Goal: Answer question/provide support: Answer question/provide support

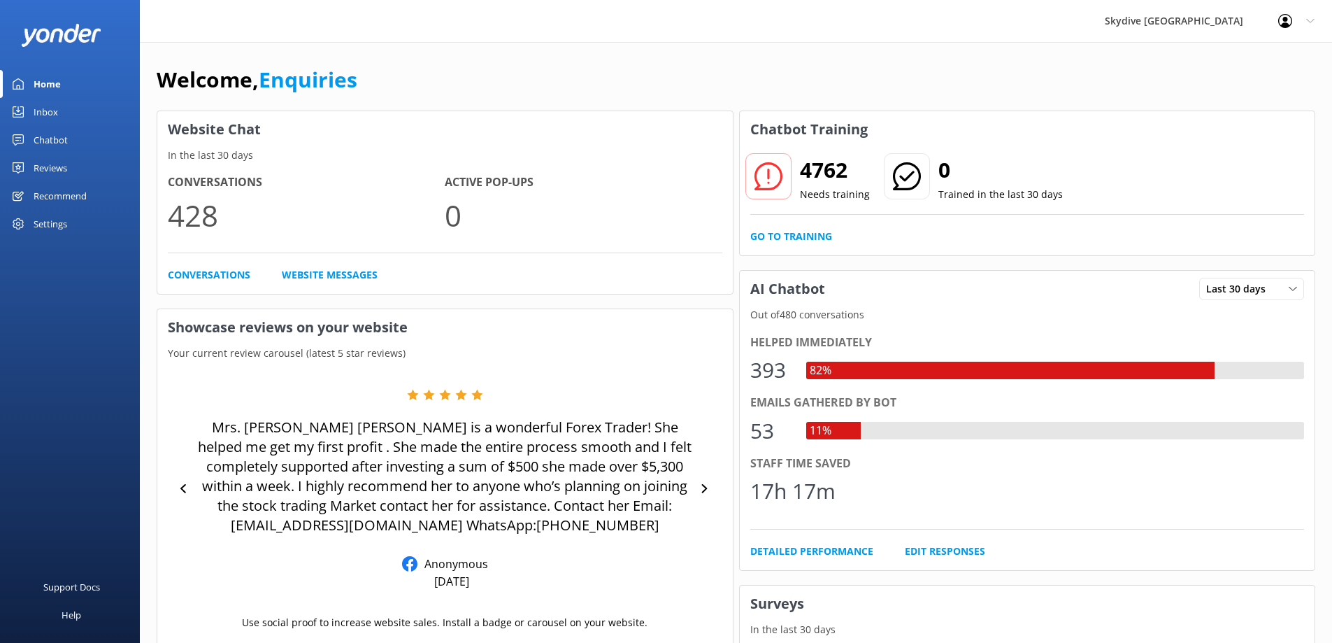
click at [21, 114] on use at bounding box center [18, 111] width 11 height 11
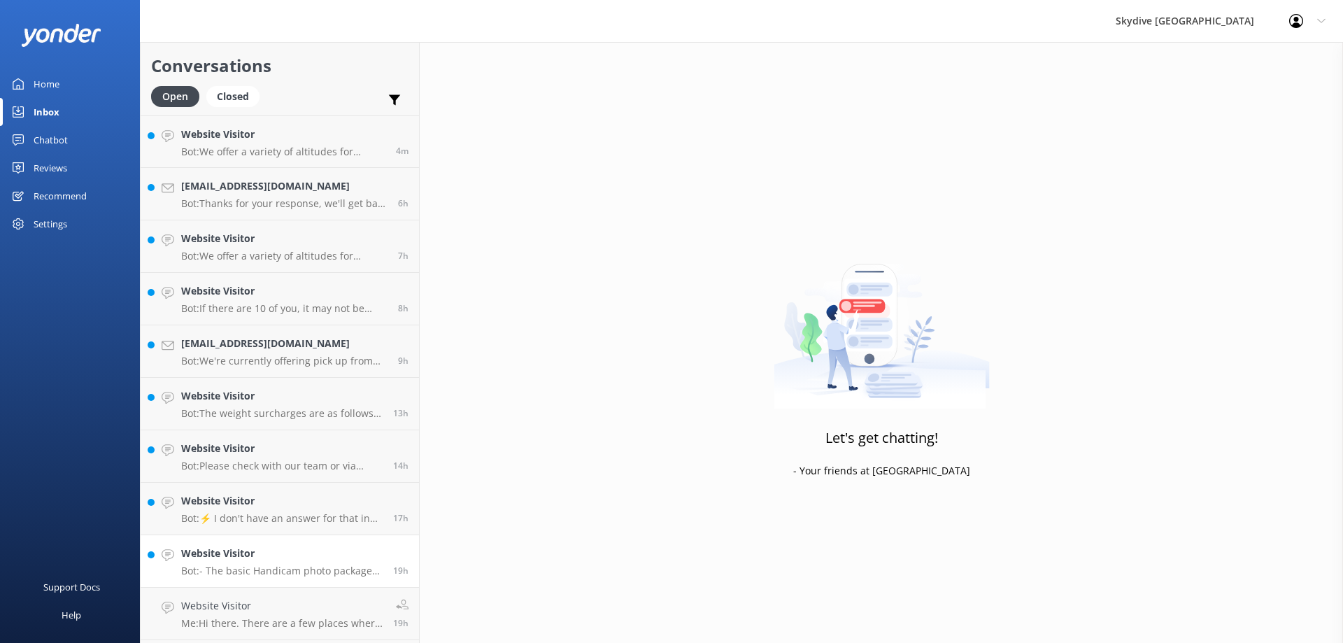
click at [252, 562] on div "Website Visitor Bot: - The basic Handicam photo package costs $129 per person a…" at bounding box center [281, 561] width 201 height 31
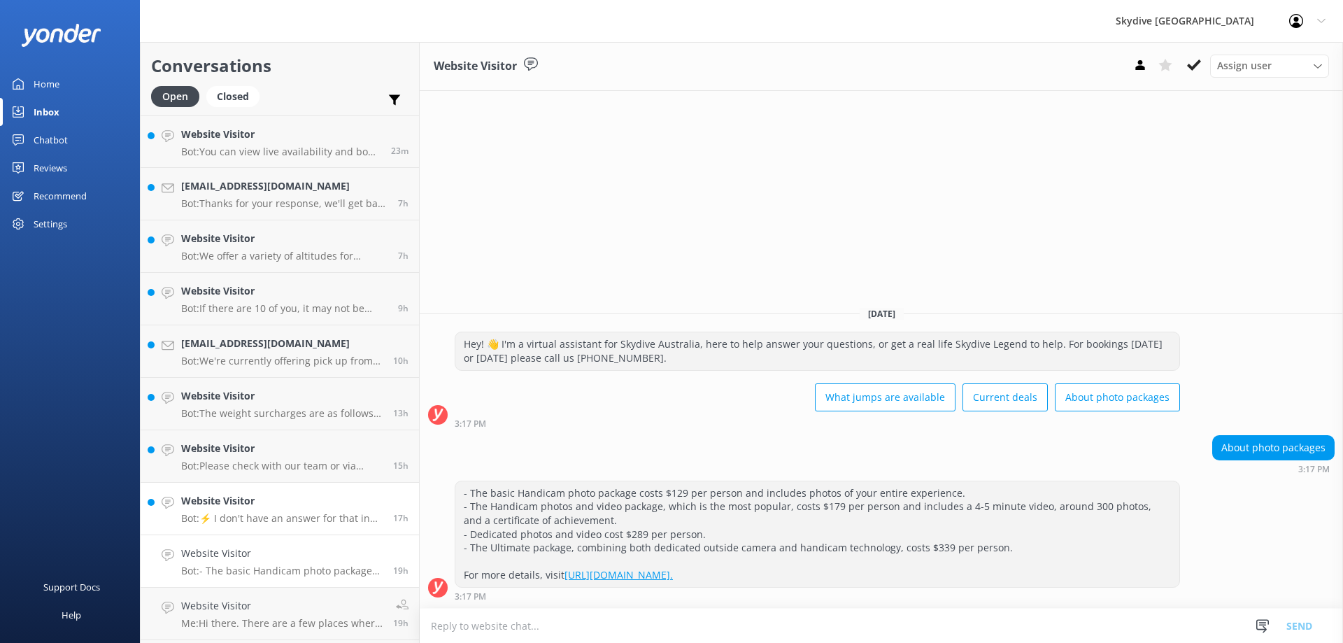
click at [264, 518] on p "Bot: ⚡ I don't have an answer for that in my knowledge base. Please try and rep…" at bounding box center [281, 518] width 201 height 13
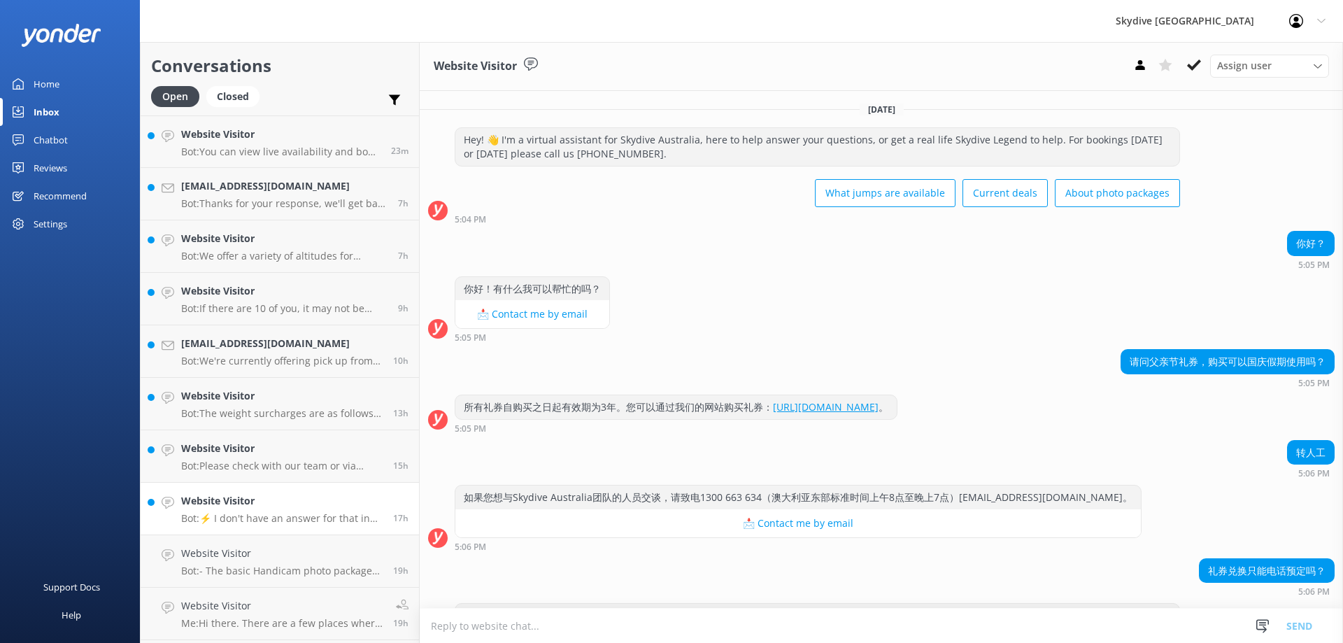
scroll to position [96, 0]
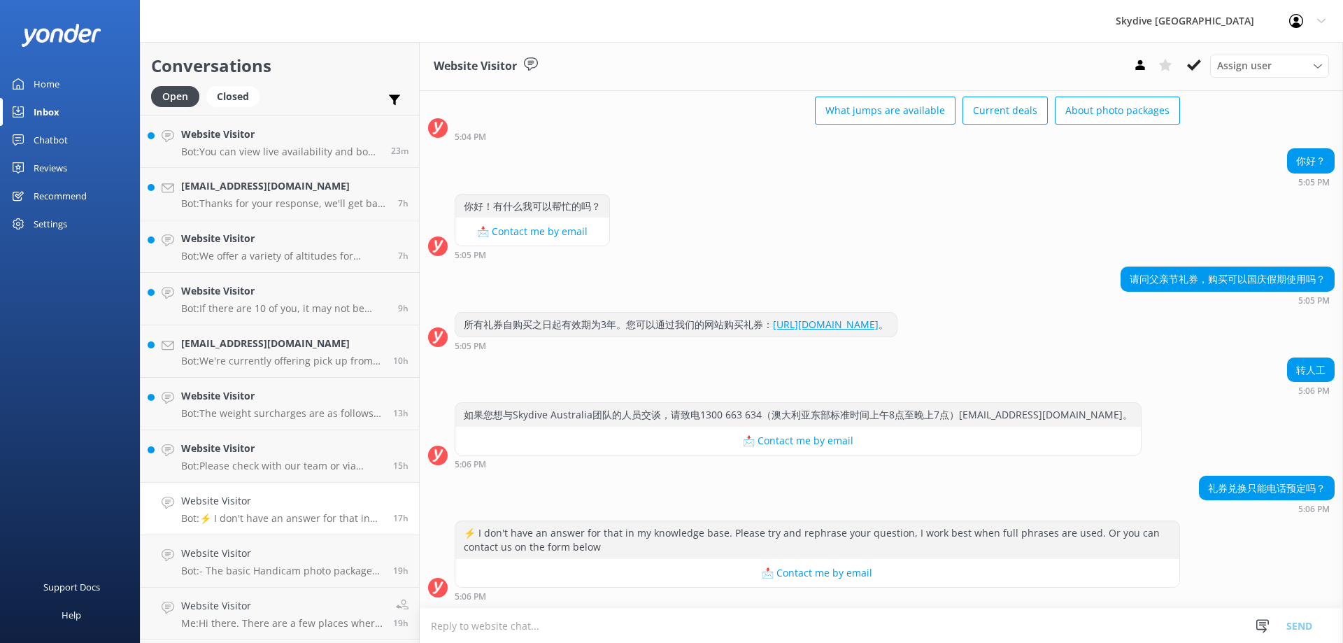
drag, startPoint x: 1195, startPoint y: 486, endPoint x: 1386, endPoint y: 467, distance: 191.9
click at [1332, 467] on html "Skydive Australia Profile Settings Logout Home Inbox Chatbot Content Products C…" at bounding box center [671, 321] width 1343 height 643
click at [655, 609] on textarea at bounding box center [881, 626] width 923 height 34
click at [662, 630] on textarea at bounding box center [881, 626] width 923 height 34
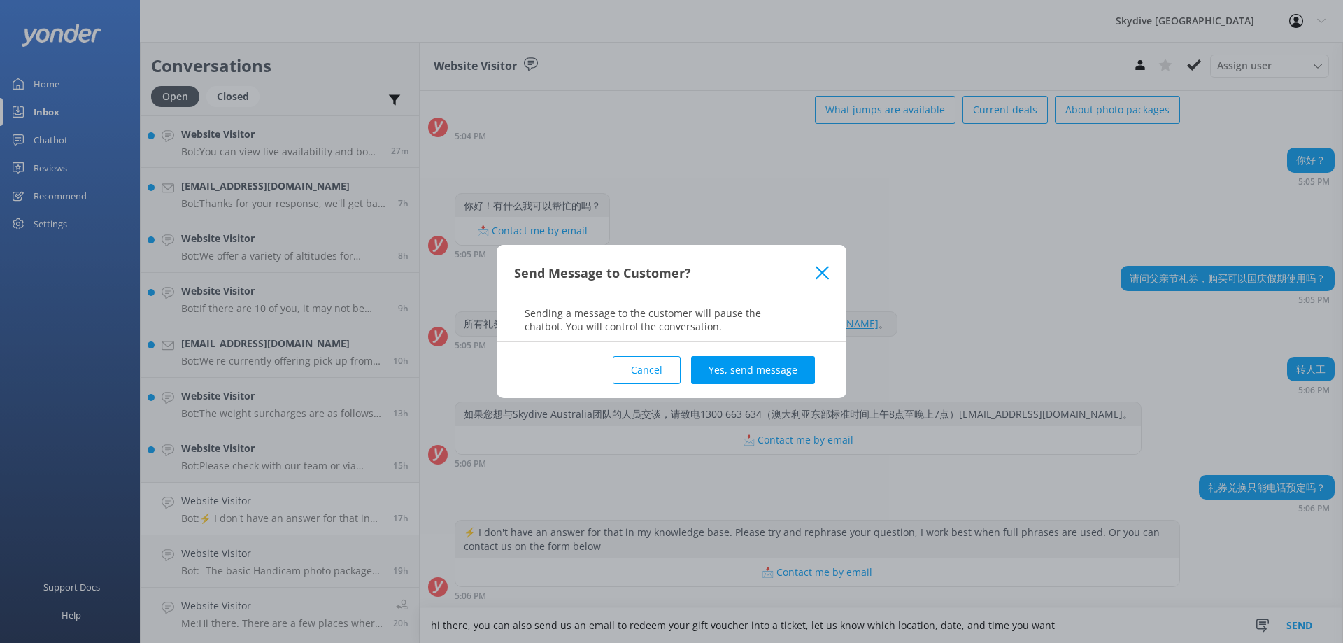
type textarea "hi there, you can also send us an email to redeem your gift voucher into a tick…"
click at [746, 350] on div "Cancel Yes, send message" at bounding box center [671, 370] width 315 height 56
click at [751, 387] on div "Cancel Yes, send message" at bounding box center [671, 370] width 315 height 56
click at [753, 373] on button "Yes, send message" at bounding box center [753, 370] width 124 height 28
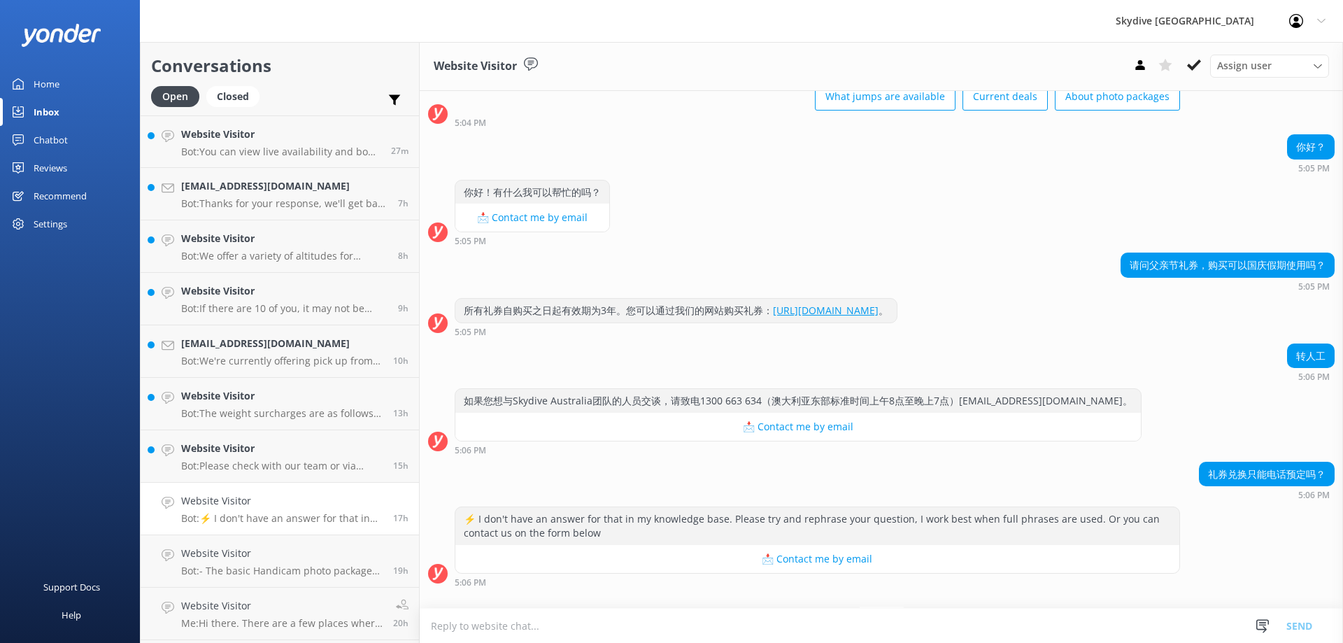
scroll to position [213, 0]
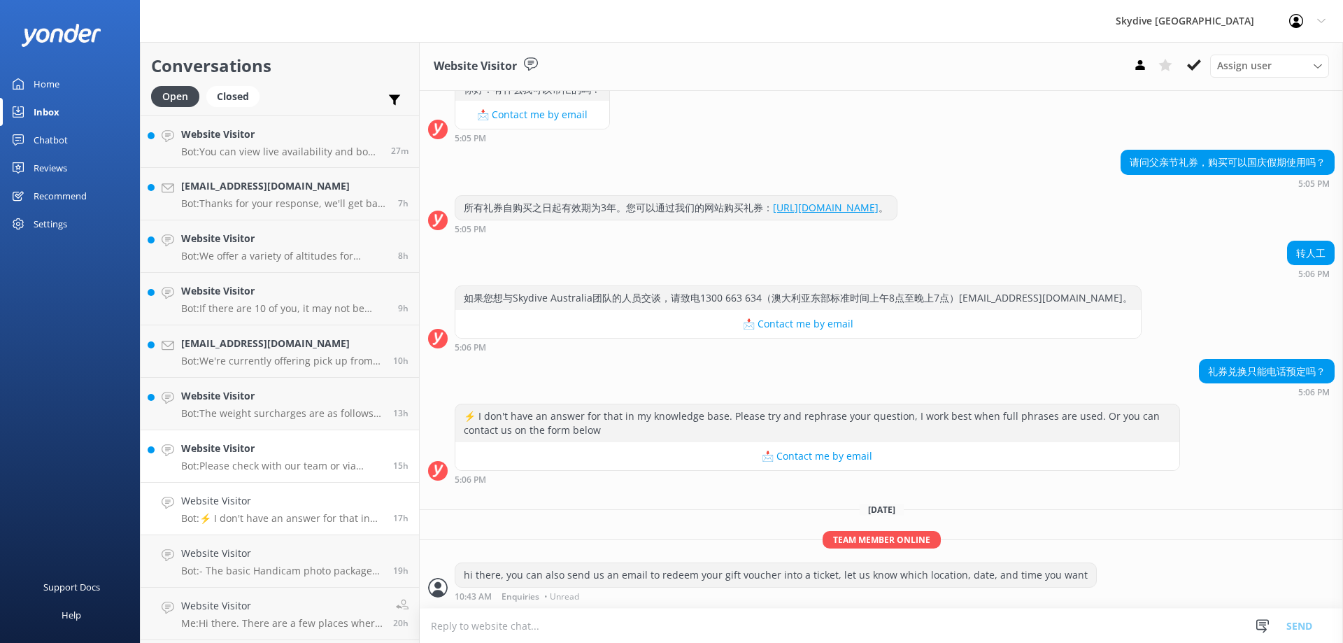
click at [264, 457] on div "Website Visitor Bot: Please check with our team or via online availability to c…" at bounding box center [281, 456] width 201 height 31
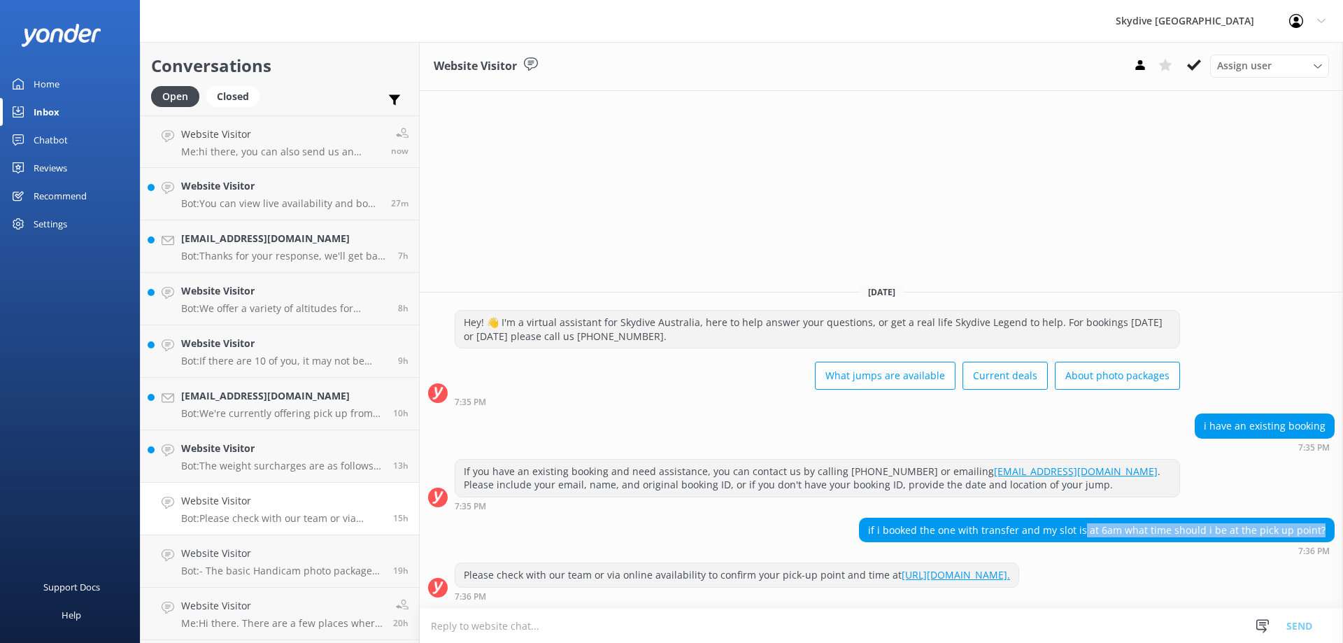
drag, startPoint x: 1093, startPoint y: 527, endPoint x: 1332, endPoint y: 529, distance: 239.2
click at [1332, 529] on div "if i booked the one with transfer and my slot is at 6am what time should i be a…" at bounding box center [1097, 530] width 474 height 24
click at [587, 632] on textarea at bounding box center [881, 626] width 923 height 34
type textarea "I"
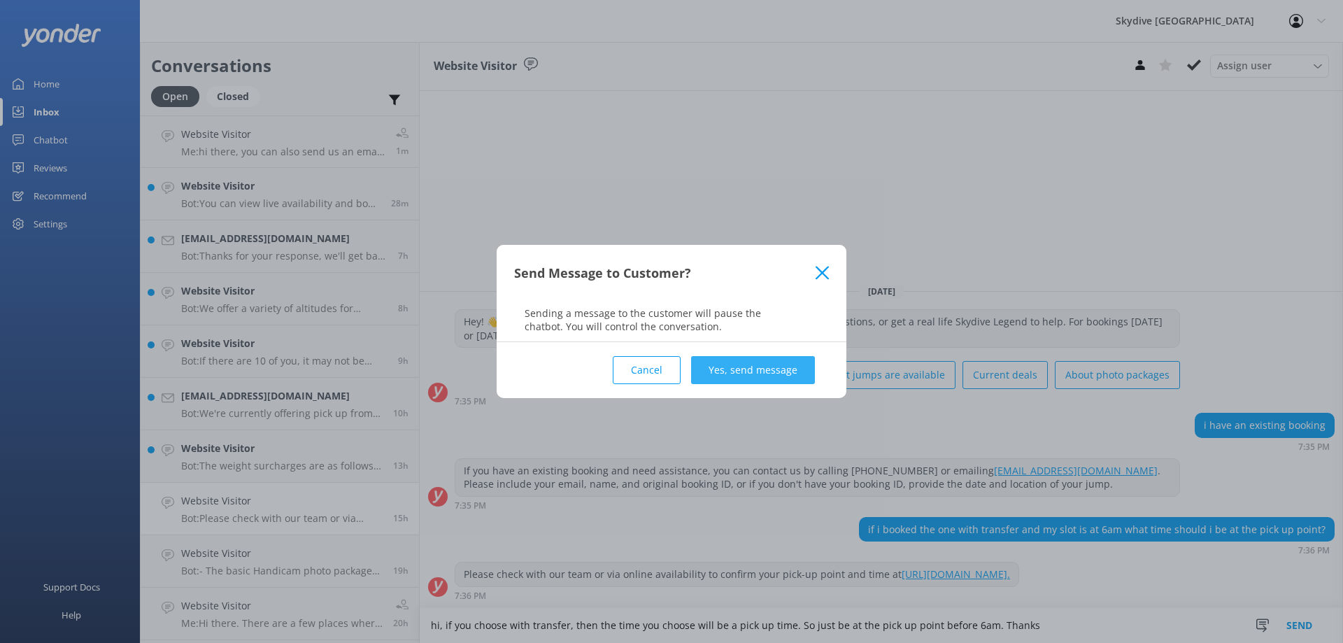
type textarea "hi, if you choose with transfer, then the time you choose will be a pick up tim…"
click at [728, 360] on button "Yes, send message" at bounding box center [753, 370] width 124 height 28
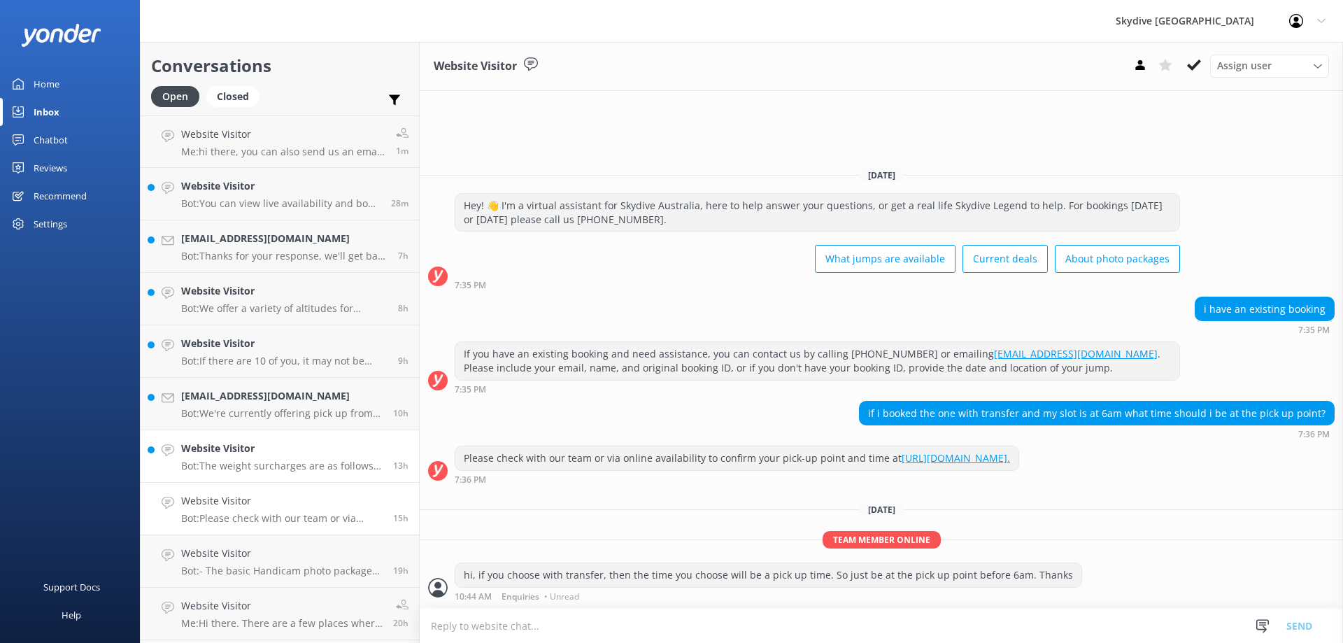
click at [261, 461] on p "Bot: The weight surcharges are as follows, payable at the drop zone: - 94kg - 1…" at bounding box center [281, 466] width 201 height 13
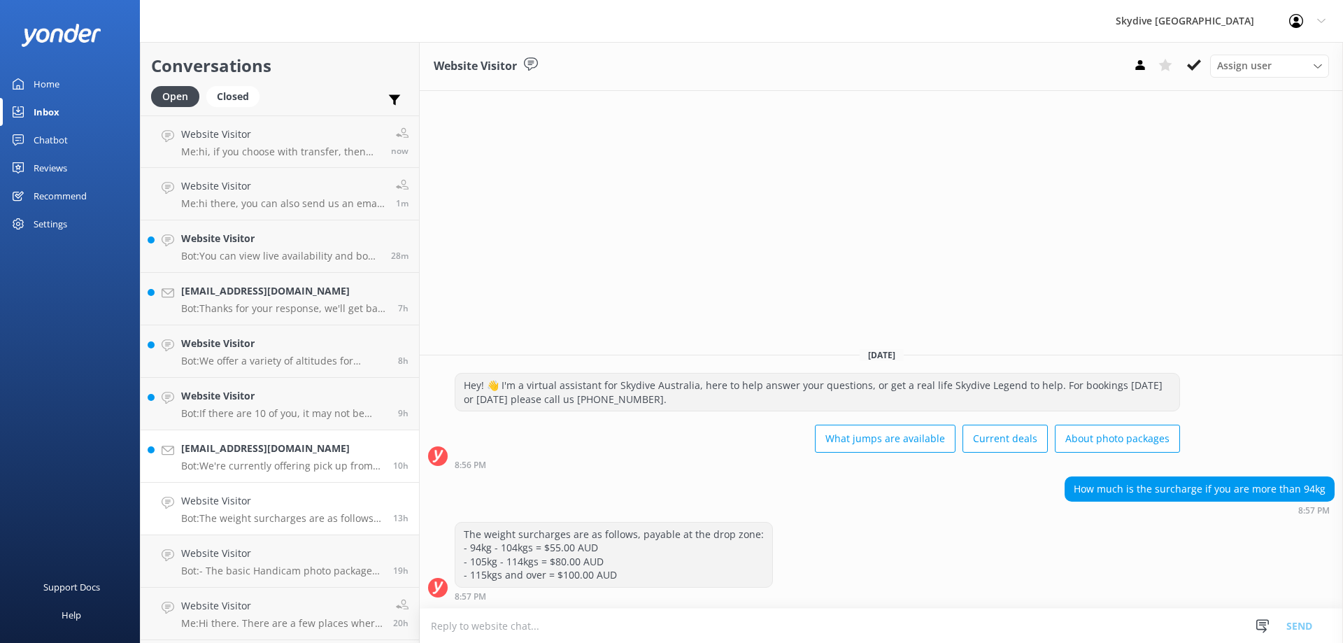
click at [275, 454] on h4 "[EMAIL_ADDRESS][DOMAIN_NAME]" at bounding box center [281, 448] width 201 height 15
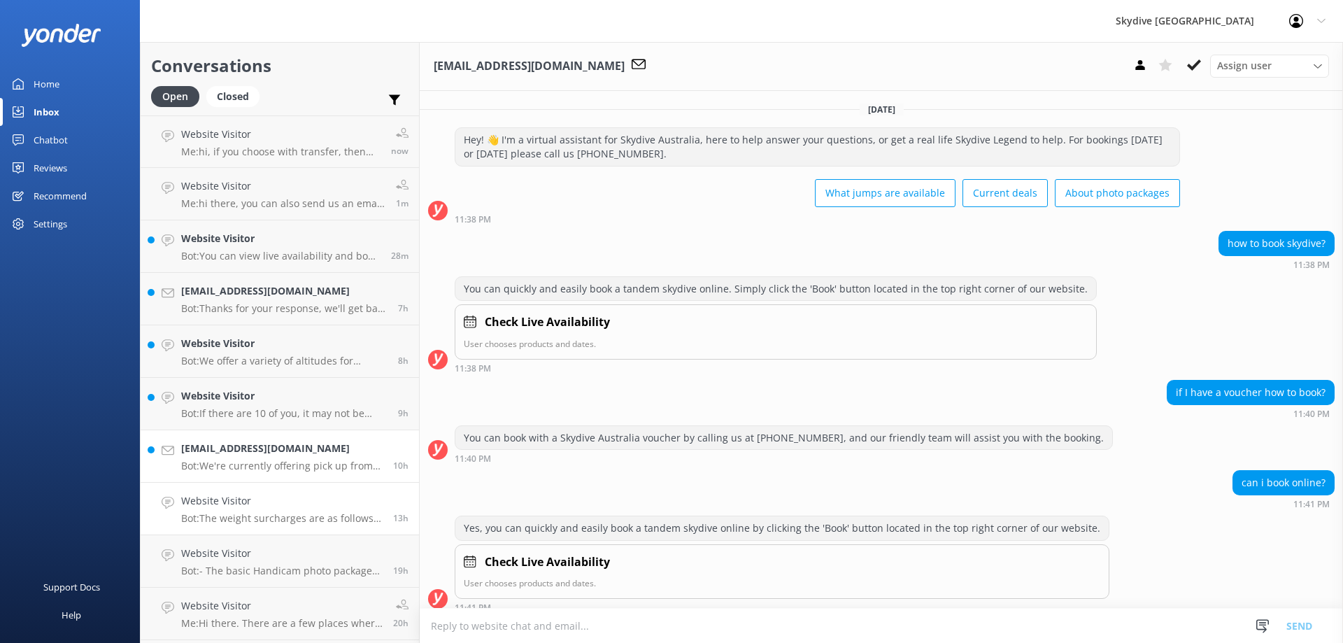
scroll to position [669, 0]
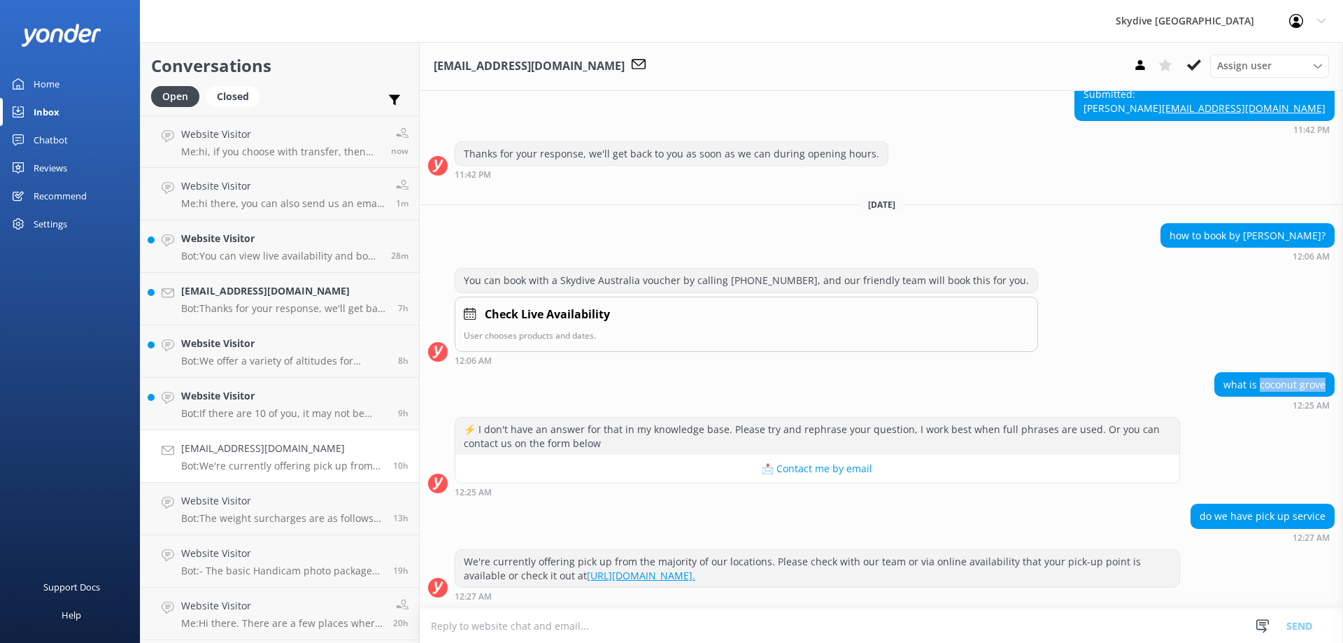
drag, startPoint x: 1250, startPoint y: 386, endPoint x: 1325, endPoint y: 385, distance: 75.5
click at [1325, 385] on div "what is coconut grove 12:25 AM" at bounding box center [881, 391] width 923 height 38
copy div "coconut grove"
click at [675, 614] on textarea at bounding box center [881, 626] width 923 height 34
paste textarea "coconut grove"
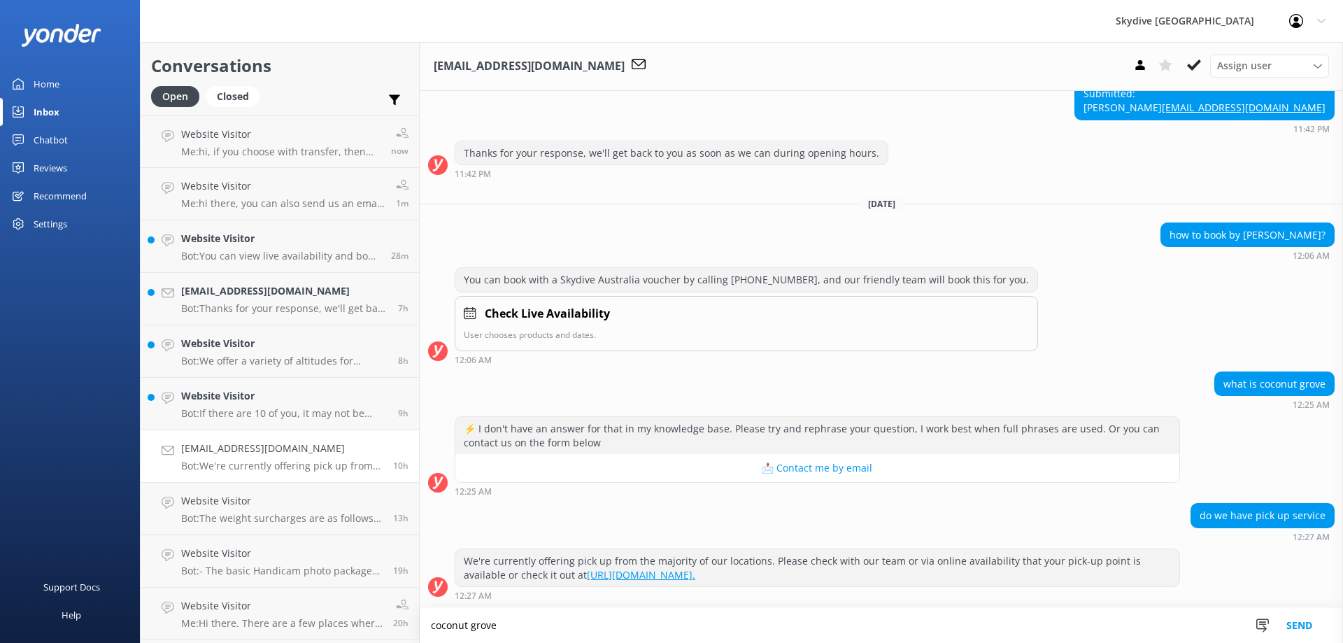
scroll to position [670, 0]
drag, startPoint x: 514, startPoint y: 623, endPoint x: 480, endPoint y: 627, distance: 34.5
click at [513, 623] on textarea "coconut grove" at bounding box center [881, 625] width 923 height 35
click at [430, 625] on textarea "coconut grove" at bounding box center [881, 625] width 923 height 35
click at [757, 628] on textarea "Hi, [GEOGRAPHIC_DATA] is one of the pick up location in [GEOGRAPHIC_DATA] area" at bounding box center [881, 625] width 923 height 35
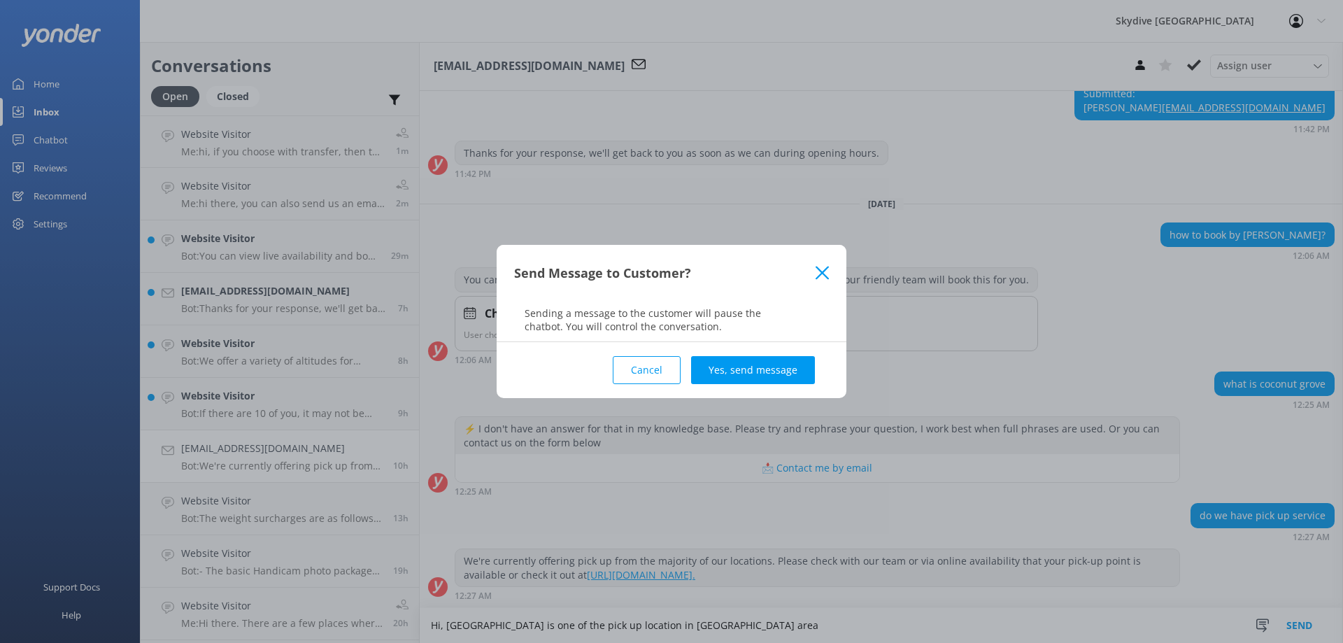
click at [825, 277] on use at bounding box center [822, 272] width 13 height 13
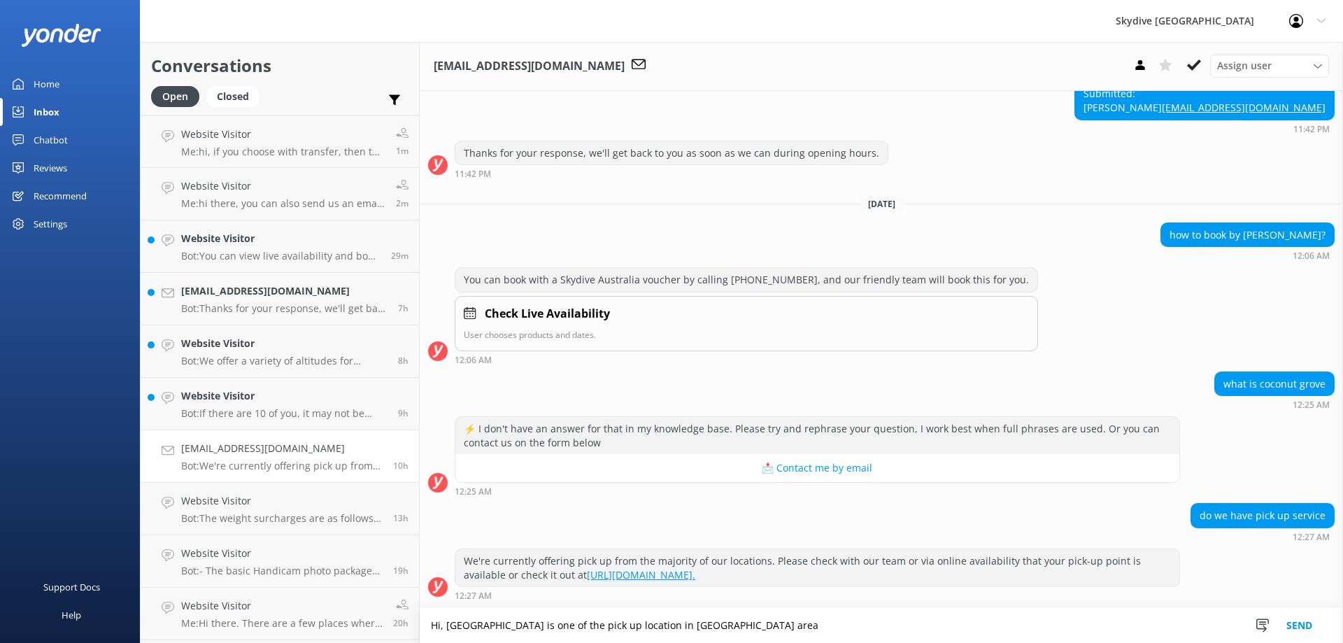
click at [769, 627] on textarea "Hi, [GEOGRAPHIC_DATA] is one of the pick up location in [GEOGRAPHIC_DATA] area" at bounding box center [881, 625] width 923 height 35
click at [964, 623] on textarea "Hi, [GEOGRAPHIC_DATA] is one of the pick up location in [GEOGRAPHIC_DATA] area,…" at bounding box center [881, 625] width 923 height 35
type textarea "Hi, [GEOGRAPHIC_DATA] is one of the pick up location in [GEOGRAPHIC_DATA] area,…"
click at [1297, 616] on button "Send" at bounding box center [1299, 625] width 52 height 35
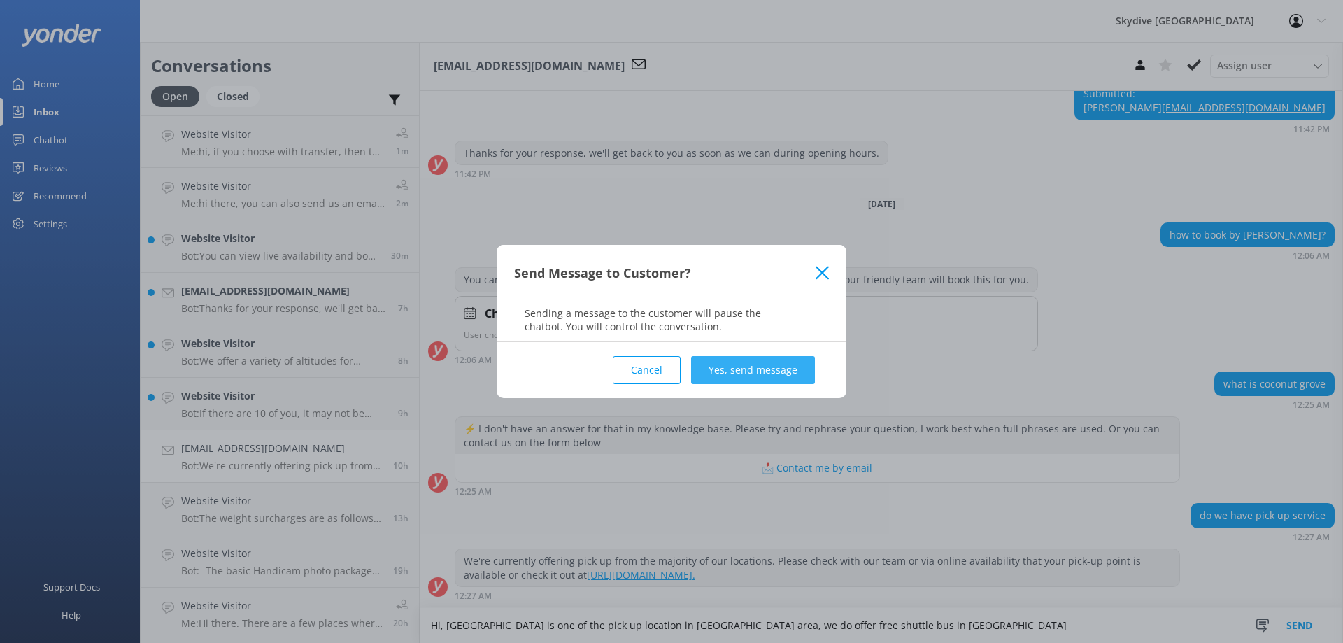
click at [777, 356] on button "Yes, send message" at bounding box center [753, 370] width 124 height 28
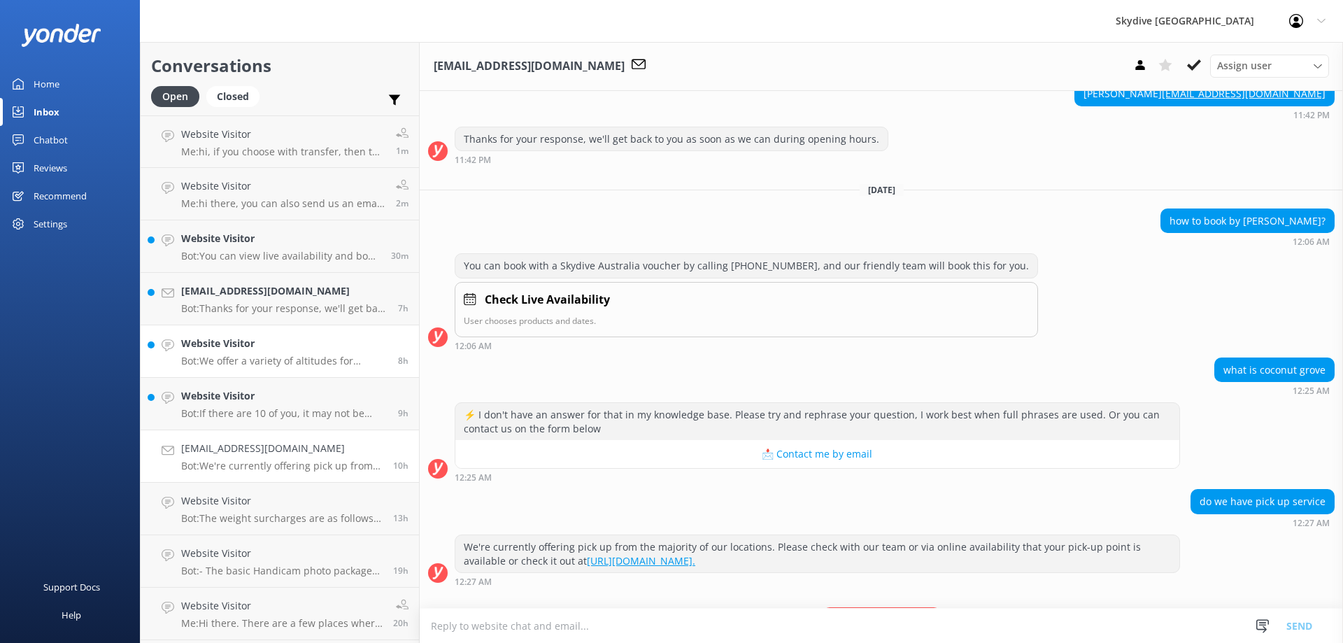
scroll to position [760, 0]
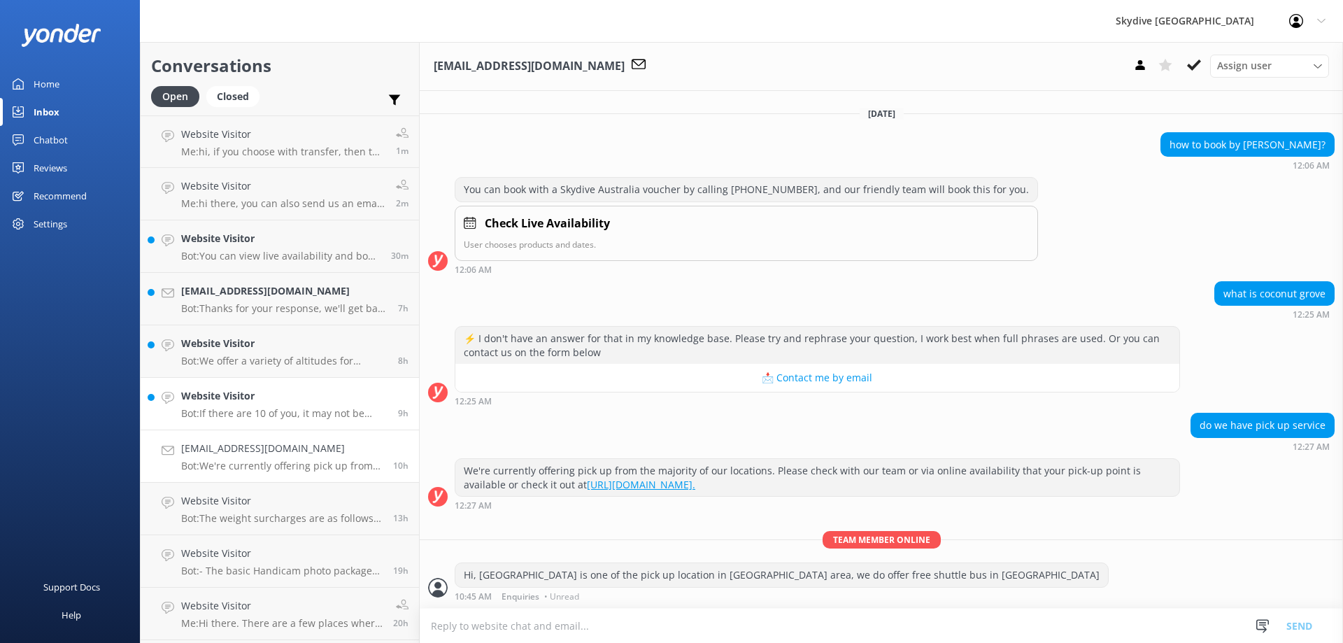
click at [294, 404] on div "Website Visitor Bot: If there are 10 of you, it may not be possible for all of …" at bounding box center [284, 403] width 206 height 31
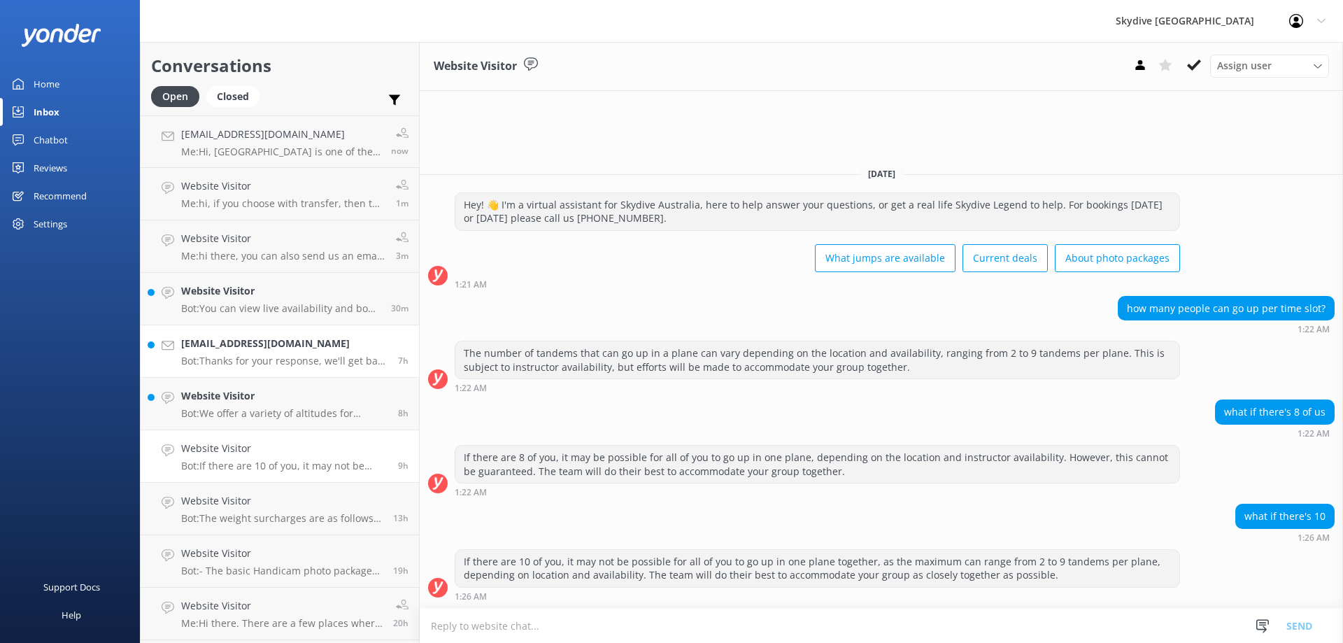
click at [295, 364] on p "Bot: Thanks for your response, we'll get back to you as soon as we can during o…" at bounding box center [284, 361] width 206 height 13
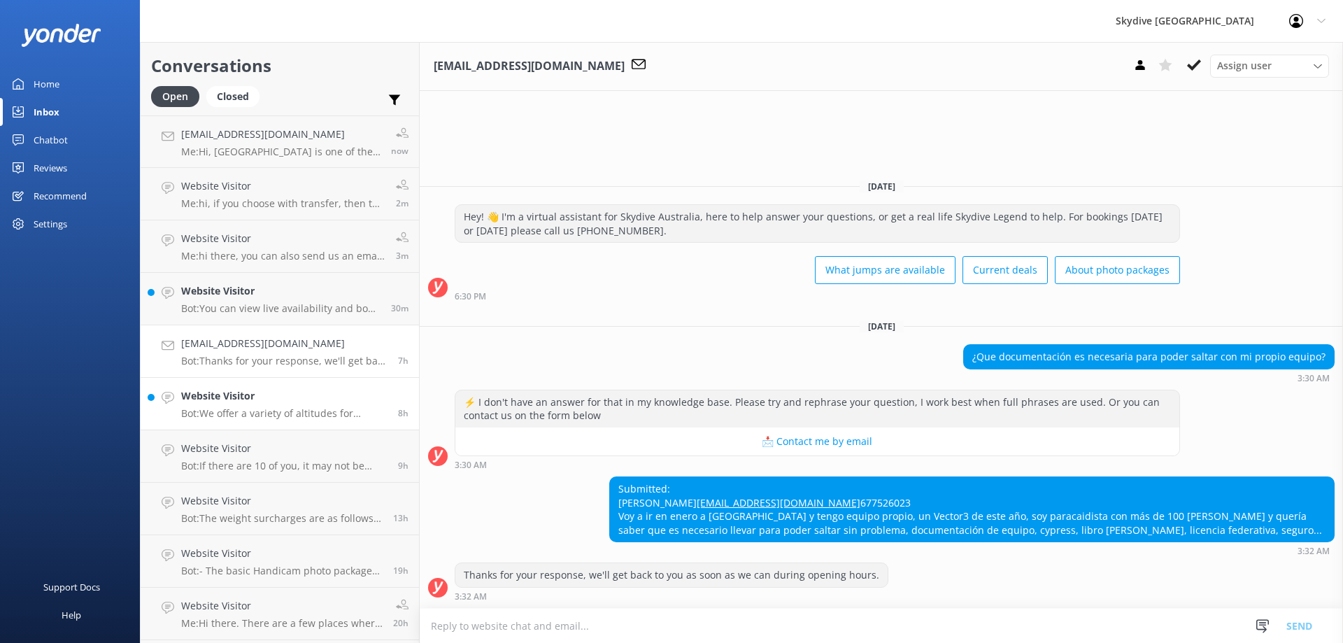
click at [239, 400] on h4 "Website Visitor" at bounding box center [284, 395] width 206 height 15
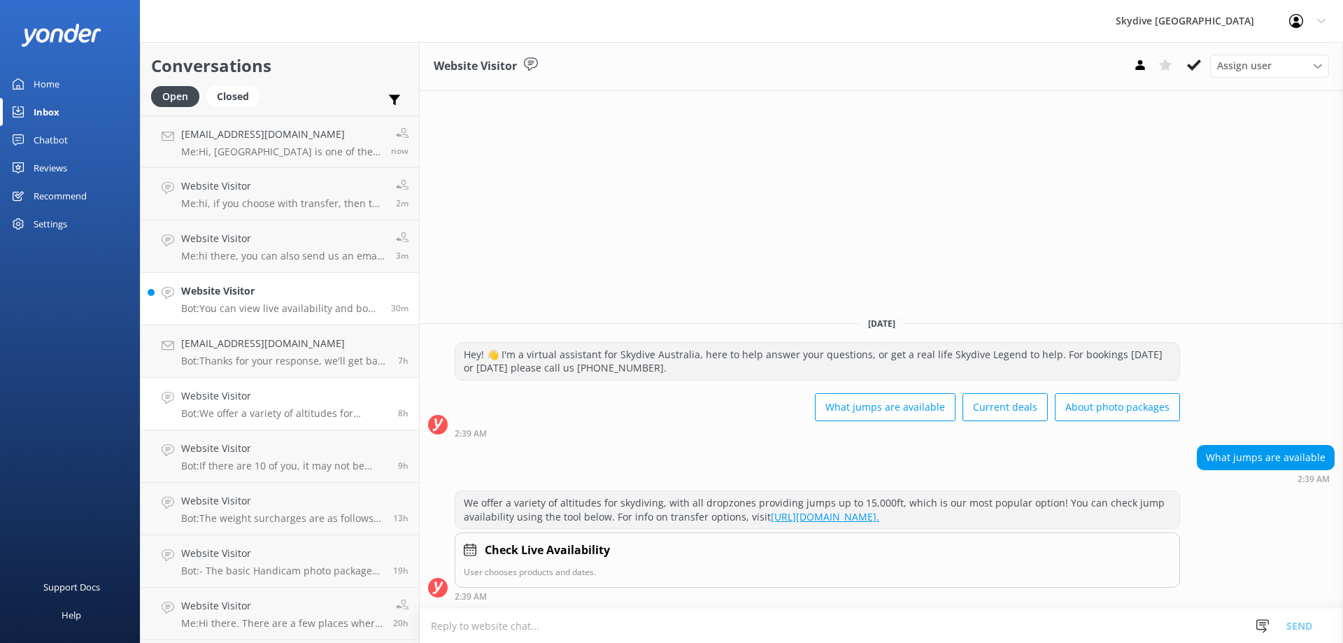
click at [262, 306] on p "Bot: You can view live availability and book your Great Ocean Tandem Skydive on…" at bounding box center [280, 308] width 199 height 13
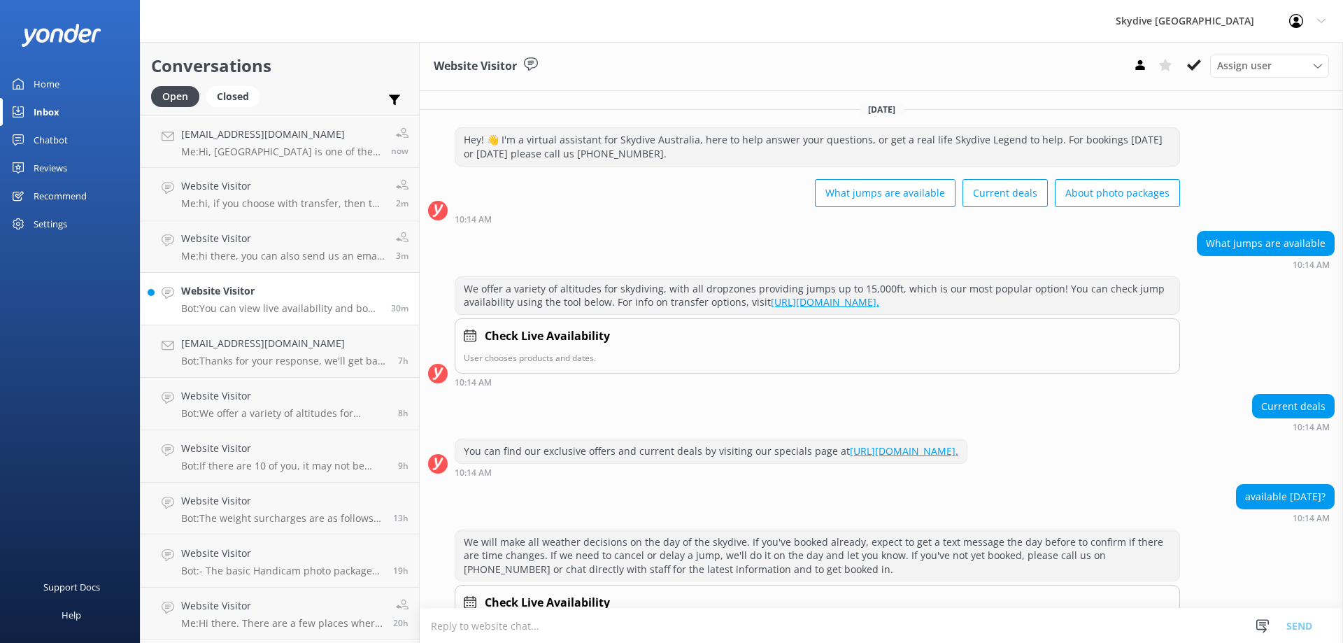
scroll to position [201, 0]
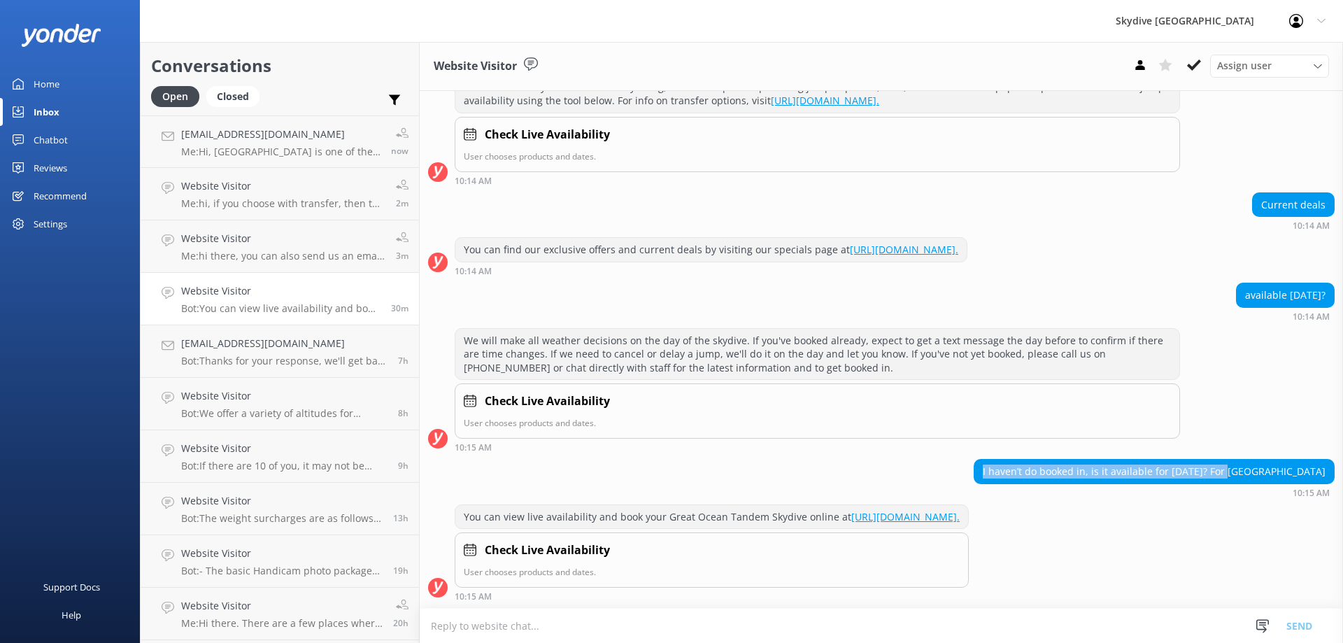
drag, startPoint x: 1000, startPoint y: 474, endPoint x: 1244, endPoint y: 474, distance: 244.1
click at [1243, 474] on div "I haven’t do booked in, is it available for [DATE]? For [GEOGRAPHIC_DATA]" at bounding box center [1154, 472] width 360 height 24
click at [1260, 506] on div "You can view live availability and book your Great Ocean Tandem Skydive online …" at bounding box center [881, 552] width 923 height 97
click at [544, 625] on textarea at bounding box center [881, 626] width 923 height 34
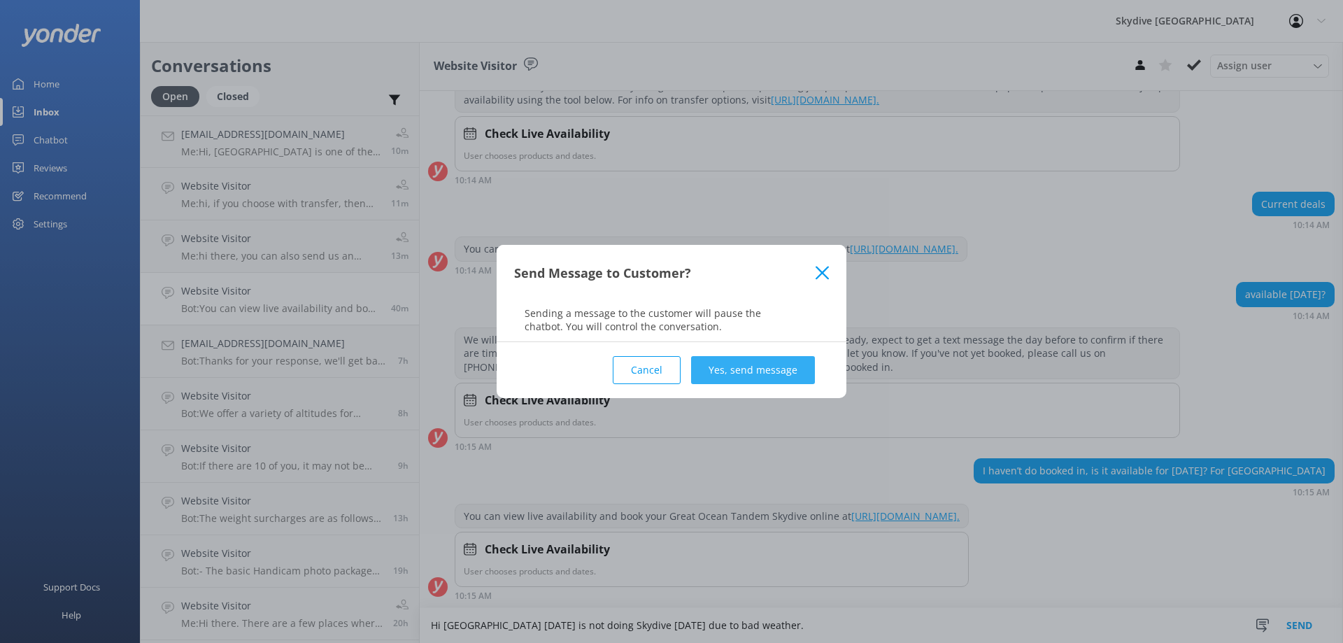
type textarea "Hi [GEOGRAPHIC_DATA] [DATE] is not doing Skydive [DATE] due to bad weather."
click at [753, 371] on button "Yes, send message" at bounding box center [753, 370] width 124 height 28
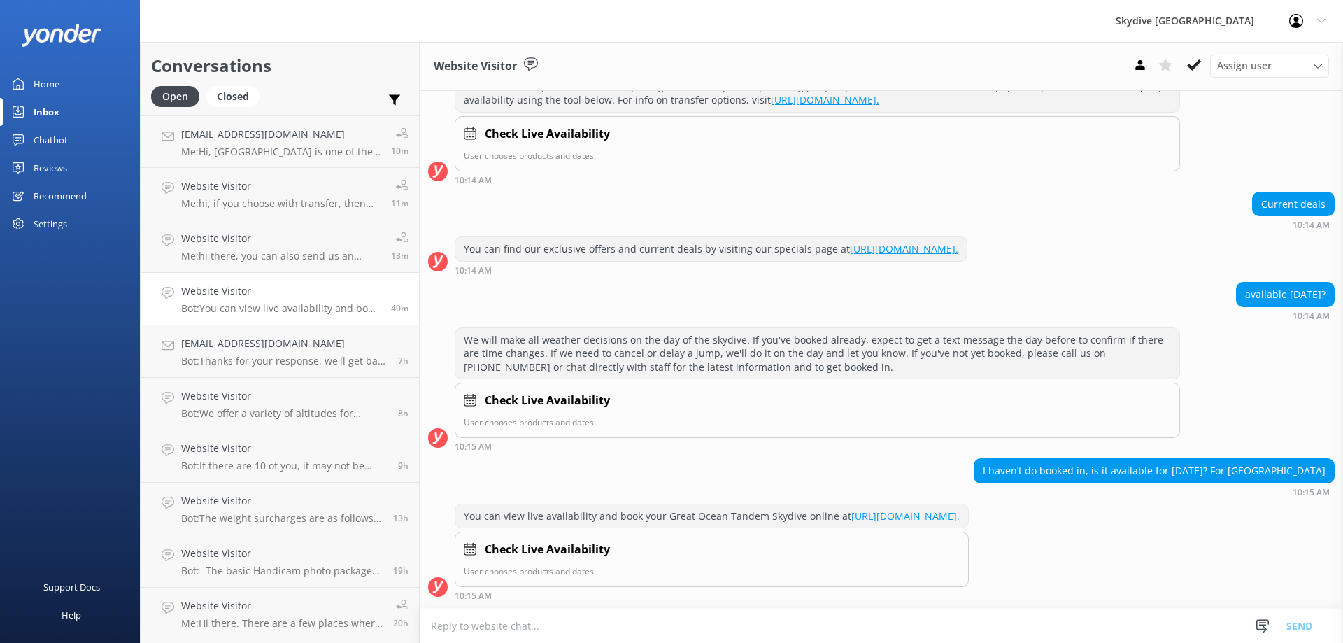
scroll to position [292, 0]
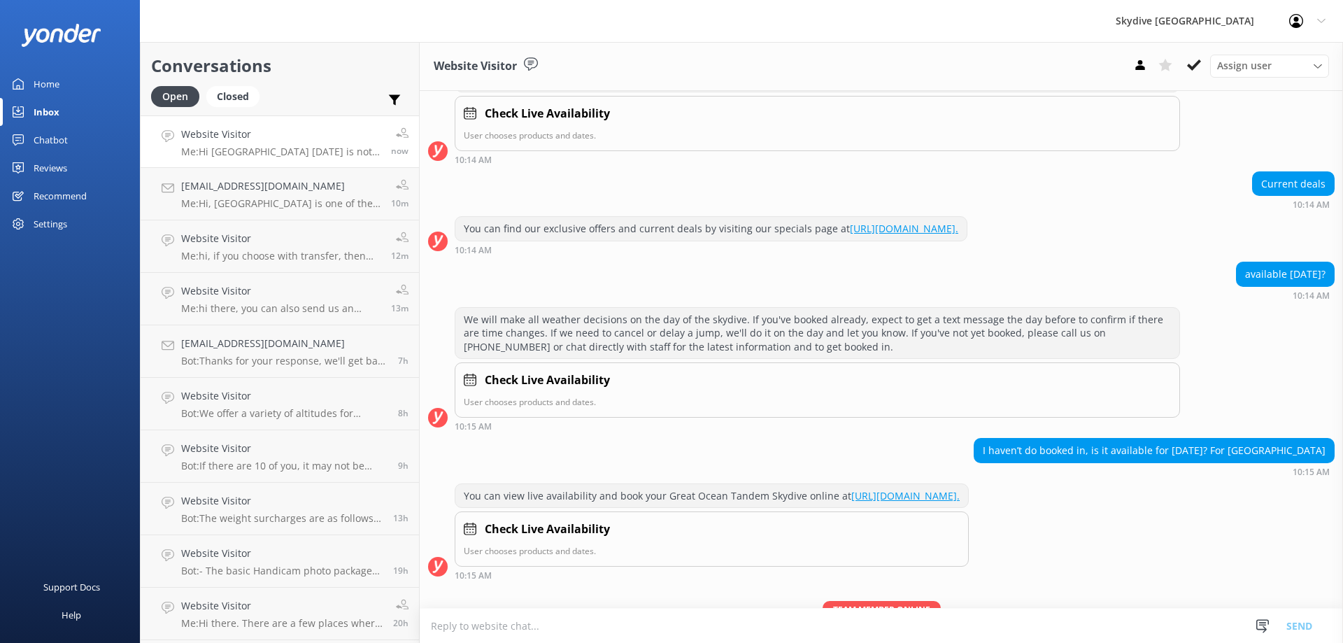
scroll to position [292, 0]
